Goal: Check status: Check status

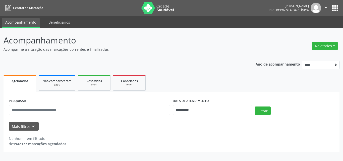
click at [208, 29] on div "**********" at bounding box center [171, 95] width 343 height 134
click at [187, 110] on input "**********" at bounding box center [213, 110] width 80 height 10
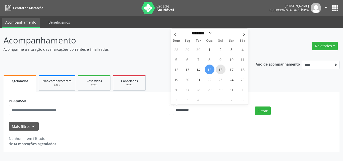
click at [217, 70] on span "16" at bounding box center [221, 70] width 10 height 10
type input "**********"
click at [217, 70] on span "16" at bounding box center [221, 70] width 10 height 10
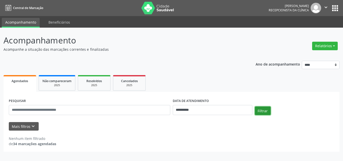
click at [264, 112] on button "Filtrar" at bounding box center [263, 111] width 16 height 9
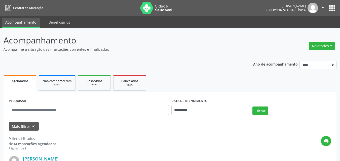
drag, startPoint x: 2, startPoint y: 132, endPoint x: 51, endPoint y: 56, distance: 89.3
drag, startPoint x: 76, startPoint y: 130, endPoint x: 181, endPoint y: 109, distance: 107.4
click at [78, 130] on div "Mais filtros keyboard_arrow_down" at bounding box center [170, 126] width 325 height 9
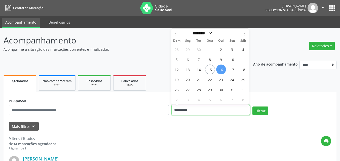
click at [201, 110] on input "**********" at bounding box center [210, 110] width 79 height 10
click at [232, 68] on span "17" at bounding box center [232, 70] width 10 height 10
type input "**********"
click at [232, 68] on span "17" at bounding box center [232, 70] width 10 height 10
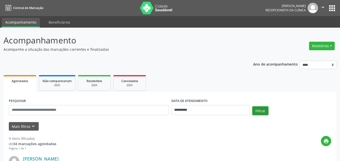
click at [256, 109] on button "Filtrar" at bounding box center [260, 111] width 16 height 9
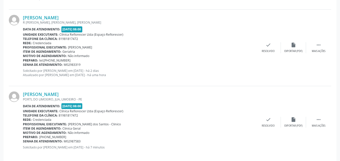
scroll to position [455, 0]
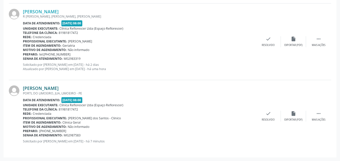
click at [34, 88] on link "Danilo de Albuquerque Ferreira" at bounding box center [41, 88] width 36 height 6
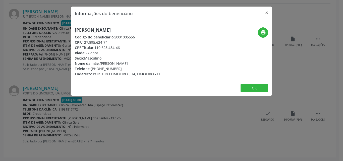
drag, startPoint x: 75, startPoint y: 28, endPoint x: 172, endPoint y: 28, distance: 97.6
click at [172, 28] on div "Danilo de Albuquerque Ferreira Código do beneficiário: 9001005556 CPF: 127.895.…" at bounding box center [138, 51] width 134 height 49
copy h5 "Danilo de Albuquerque Ferreira"
click at [261, 33] on icon "print" at bounding box center [264, 33] width 6 height 6
drag, startPoint x: 115, startPoint y: 35, endPoint x: 140, endPoint y: 36, distance: 25.1
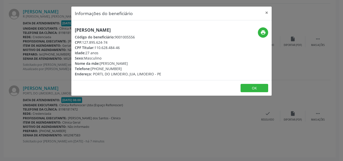
click at [140, 36] on div "Código do beneficiário: 9001005556" at bounding box center [118, 36] width 86 height 5
copy div "9001005556"
drag, startPoint x: 84, startPoint y: 42, endPoint x: 117, endPoint y: 42, distance: 32.9
click at [117, 42] on div "CPF: 127.895.624-74" at bounding box center [118, 42] width 86 height 5
copy div "127.895.624-74"
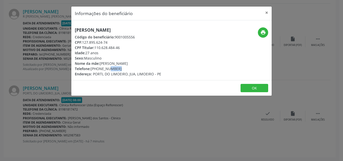
drag, startPoint x: 96, startPoint y: 68, endPoint x: 103, endPoint y: 68, distance: 7.8
click at [103, 68] on div "Telefone: (81) 99722-5324" at bounding box center [118, 68] width 86 height 5
drag, startPoint x: 91, startPoint y: 69, endPoint x: 122, endPoint y: 69, distance: 30.9
click at [122, 69] on div "Telefone: (81) 99722-5324" at bounding box center [118, 68] width 86 height 5
copy div "(81) 99722-5324"
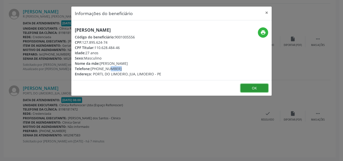
click at [258, 91] on button "OK" at bounding box center [255, 88] width 28 height 9
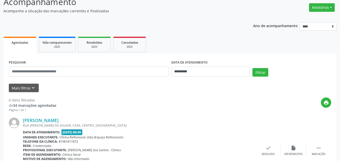
scroll to position [27, 0]
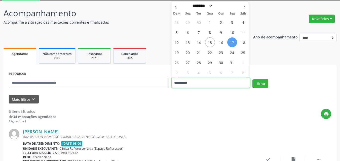
click at [195, 82] on input "**********" at bounding box center [210, 83] width 79 height 10
click at [190, 56] on span "20" at bounding box center [188, 53] width 10 height 10
type input "**********"
click at [190, 56] on span "20" at bounding box center [188, 53] width 10 height 10
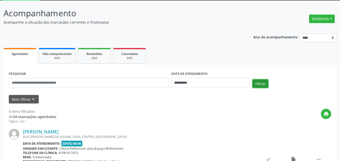
click at [261, 84] on button "Filtrar" at bounding box center [260, 83] width 16 height 9
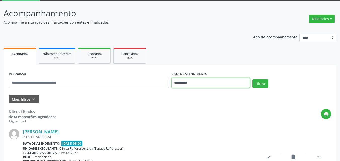
click at [199, 83] on input "**********" at bounding box center [210, 83] width 79 height 10
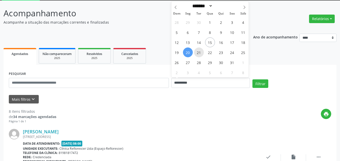
click at [201, 54] on span "21" at bounding box center [199, 53] width 10 height 10
type input "**********"
click at [201, 54] on span "21" at bounding box center [199, 53] width 10 height 10
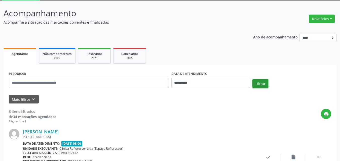
click at [262, 84] on button "Filtrar" at bounding box center [260, 83] width 16 height 9
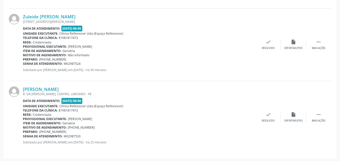
scroll to position [216, 0]
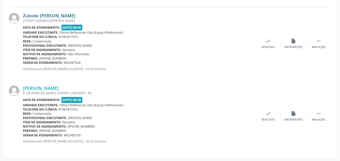
click at [40, 16] on link "Zuleide Maria de Souza" at bounding box center [49, 16] width 53 height 6
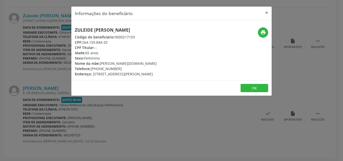
drag, startPoint x: 83, startPoint y: 42, endPoint x: 113, endPoint y: 39, distance: 29.5
click at [113, 40] on div "CPF: 264.159.844-20" at bounding box center [116, 42] width 82 height 5
click at [73, 29] on div "Zuleide Maria de Souza Código do beneficiário: 9000217103 CPF: 264.159.844-20 C…" at bounding box center [138, 51] width 134 height 49
drag, startPoint x: 73, startPoint y: 28, endPoint x: 132, endPoint y: 29, distance: 59.1
click at [132, 29] on div "Zuleide Maria de Souza Código do beneficiário: 9000217103 CPF: 264.159.844-20 C…" at bounding box center [138, 51] width 134 height 49
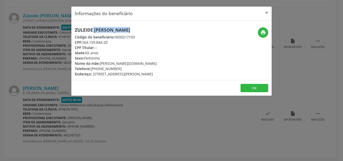
copy div "Zuleide Maria de Souza"
drag, startPoint x: 114, startPoint y: 37, endPoint x: 141, endPoint y: 37, distance: 27.4
click at [144, 37] on div "Código do beneficiário: 9000217103" at bounding box center [116, 36] width 82 height 5
copy div "9000217103"
click at [251, 93] on button "OK" at bounding box center [255, 88] width 28 height 9
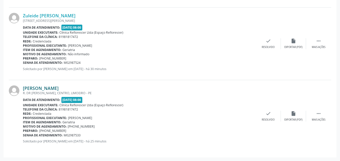
click at [58, 88] on link "Marlene C da Silva Souza" at bounding box center [41, 88] width 36 height 6
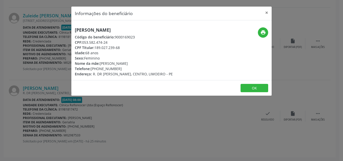
drag, startPoint x: 82, startPoint y: 42, endPoint x: 120, endPoint y: 42, distance: 37.7
click at [120, 42] on div "CPF: 053.582.474-24" at bounding box center [124, 42] width 98 height 5
copy div "053.582.474-24"
drag, startPoint x: 76, startPoint y: 29, endPoint x: 138, endPoint y: 29, distance: 61.1
click at [138, 29] on h5 "Marlene C da Silva Souza" at bounding box center [124, 29] width 98 height 5
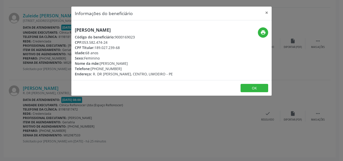
copy h5 "Marlene C da Silva Souza"
click at [148, 44] on div "CPF: 053.582.474-24" at bounding box center [124, 42] width 98 height 5
drag, startPoint x: 85, startPoint y: 43, endPoint x: 108, endPoint y: 43, distance: 22.4
click at [108, 43] on div "CPF: 053.582.474-24" at bounding box center [124, 42] width 98 height 5
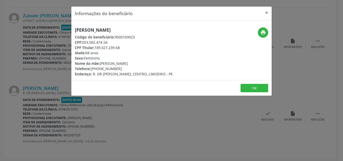
drag, startPoint x: 83, startPoint y: 41, endPoint x: 117, endPoint y: 41, distance: 33.7
click at [117, 41] on div "CPF: 053.582.474-24" at bounding box center [124, 42] width 98 height 5
copy div "053.582.474-24"
click at [249, 88] on button "OK" at bounding box center [255, 88] width 28 height 9
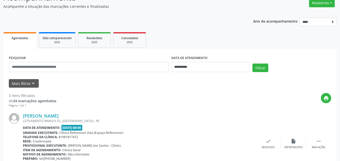
scroll to position [40, 0]
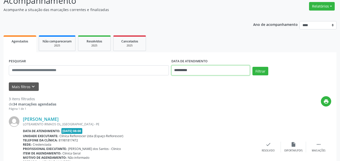
click at [199, 72] on input "**********" at bounding box center [210, 70] width 79 height 10
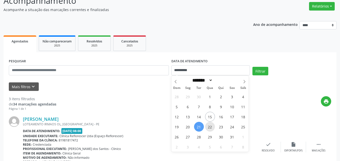
click at [210, 126] on span "22" at bounding box center [210, 127] width 10 height 10
type input "**********"
click at [210, 126] on span "22" at bounding box center [210, 127] width 10 height 10
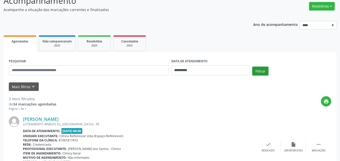
click at [260, 73] on button "Filtrar" at bounding box center [260, 71] width 16 height 9
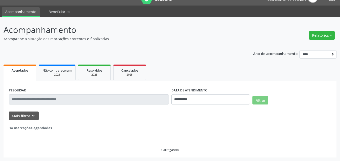
scroll to position [0, 0]
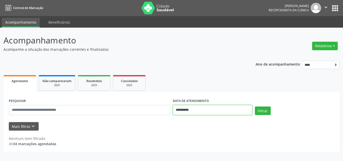
click at [199, 112] on input "**********" at bounding box center [213, 110] width 80 height 10
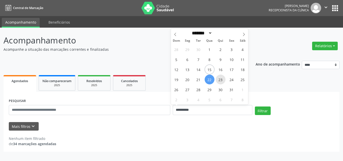
click at [223, 84] on span "23" at bounding box center [221, 80] width 10 height 10
type input "**********"
click at [223, 84] on span "23" at bounding box center [221, 80] width 10 height 10
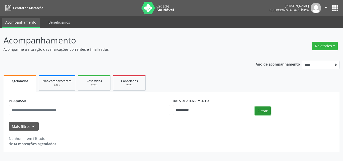
click at [259, 110] on button "Filtrar" at bounding box center [263, 111] width 16 height 9
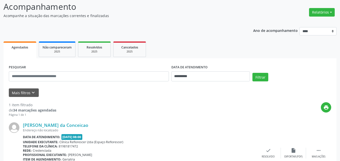
scroll to position [71, 0]
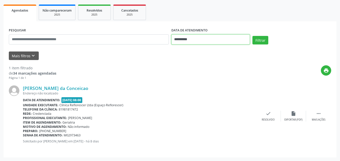
click at [183, 37] on input "**********" at bounding box center [210, 39] width 79 height 10
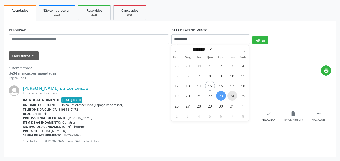
click at [232, 98] on span "24" at bounding box center [232, 96] width 10 height 10
type input "**********"
click at [232, 98] on span "24" at bounding box center [232, 96] width 10 height 10
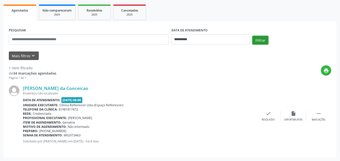
click at [257, 42] on button "Filtrar" at bounding box center [260, 40] width 16 height 9
click at [67, 92] on div "CAPITAO VILARIM, PONTO CERTO, LIMOEIRO - PE" at bounding box center [139, 93] width 233 height 4
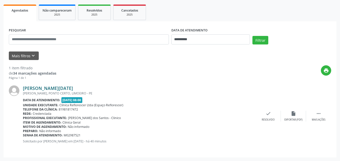
click at [68, 89] on link "Vera Lucia da Silva Costa" at bounding box center [48, 88] width 50 height 6
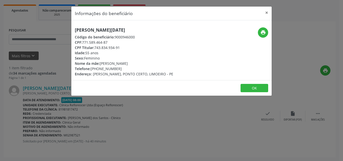
drag, startPoint x: 83, startPoint y: 41, endPoint x: 112, endPoint y: 41, distance: 29.4
click at [112, 41] on div "CPF: 771.589.464-87" at bounding box center [124, 42] width 99 height 5
click at [130, 45] on div "CPF: 771.589.464-87" at bounding box center [124, 42] width 99 height 5
click at [85, 32] on h5 "Vera Lucia da Silva Costa" at bounding box center [124, 29] width 99 height 5
drag, startPoint x: 76, startPoint y: 31, endPoint x: 130, endPoint y: 32, distance: 54.1
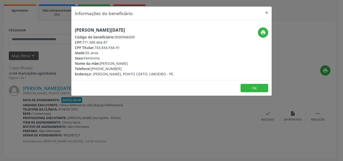
click at [151, 32] on h5 "Vera Lucia da Silva Costa" at bounding box center [124, 29] width 99 height 5
click at [264, 33] on icon "print" at bounding box center [264, 33] width 6 height 6
drag, startPoint x: 82, startPoint y: 43, endPoint x: 115, endPoint y: 43, distance: 32.4
click at [115, 43] on div "CPF: 771.589.464-87" at bounding box center [124, 42] width 99 height 5
drag, startPoint x: 114, startPoint y: 36, endPoint x: 145, endPoint y: 38, distance: 31.0
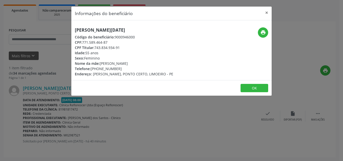
click at [145, 38] on div "Código do beneficiário: 9000946000" at bounding box center [124, 36] width 99 height 5
drag, startPoint x: 90, startPoint y: 67, endPoint x: 111, endPoint y: 70, distance: 21.3
click at [111, 70] on div "Telefone: (81) 99607-2023" at bounding box center [124, 68] width 99 height 5
click at [106, 70] on div "Telefone: (81) 99607-2023" at bounding box center [124, 68] width 99 height 5
drag, startPoint x: 93, startPoint y: 69, endPoint x: 123, endPoint y: 69, distance: 30.2
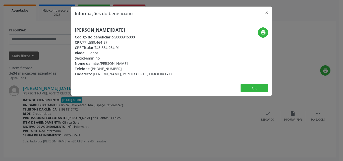
click at [123, 69] on div "Telefone: (81) 99607-2023" at bounding box center [124, 68] width 99 height 5
click at [250, 88] on button "OK" at bounding box center [255, 88] width 28 height 9
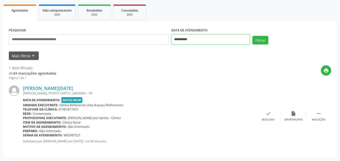
click at [199, 38] on input "**********" at bounding box center [210, 39] width 79 height 10
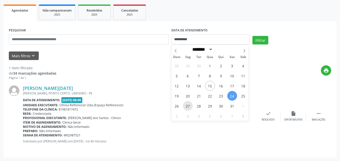
click at [188, 106] on span "27" at bounding box center [188, 106] width 10 height 10
type input "**********"
click at [229, 108] on span "31" at bounding box center [232, 106] width 10 height 10
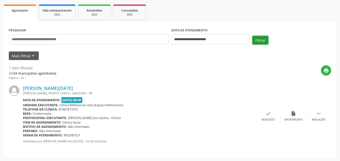
click at [265, 40] on button "Filtrar" at bounding box center [260, 40] width 16 height 9
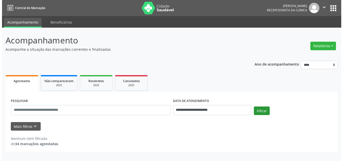
scroll to position [0, 0]
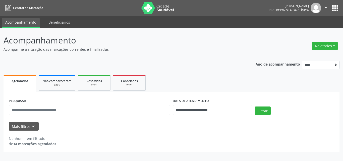
click at [222, 72] on div "**********" at bounding box center [172, 104] width 336 height 95
click at [180, 66] on div "**********" at bounding box center [172, 104] width 336 height 95
